Goal: Navigation & Orientation: Find specific page/section

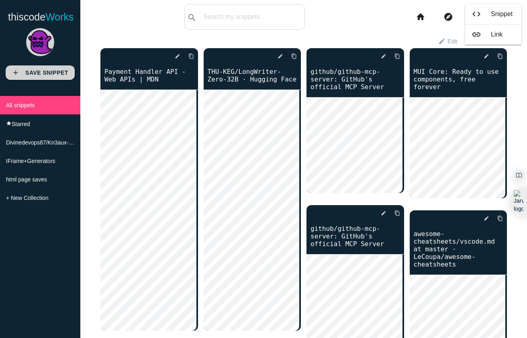
click at [55, 75] on b "Save Snippet" at bounding box center [46, 72] width 43 height 6
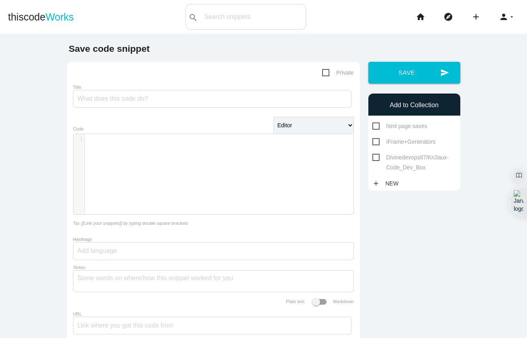
scroll to position [2, 0]
click at [195, 157] on div "​ x 1 ​" at bounding box center [219, 180] width 292 height 92
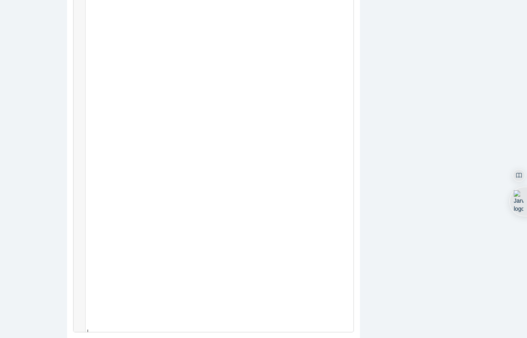
scroll to position [9508, 0]
drag, startPoint x: 523, startPoint y: 176, endPoint x: 531, endPoint y: 220, distance: 44.0
click at [526, 220] on html "thiscode Works search All: All: Code: Title: Tag: All: Code: Title: Tag: search…" at bounding box center [263, 169] width 527 height 338
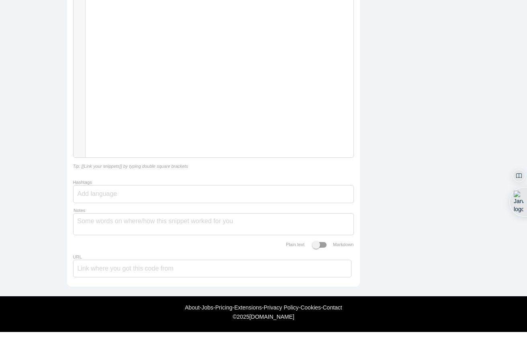
click at [246, 297] on footer "About - Jobs - Pricing - Extensions - Privacy Policy - Cookies - Contact © 2025…" at bounding box center [263, 314] width 527 height 36
click at [244, 306] on link "Extensions" at bounding box center [247, 307] width 27 height 6
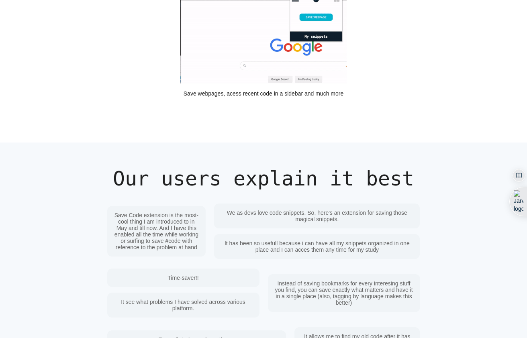
scroll to position [470, 0]
